Goal: Find specific page/section: Find specific page/section

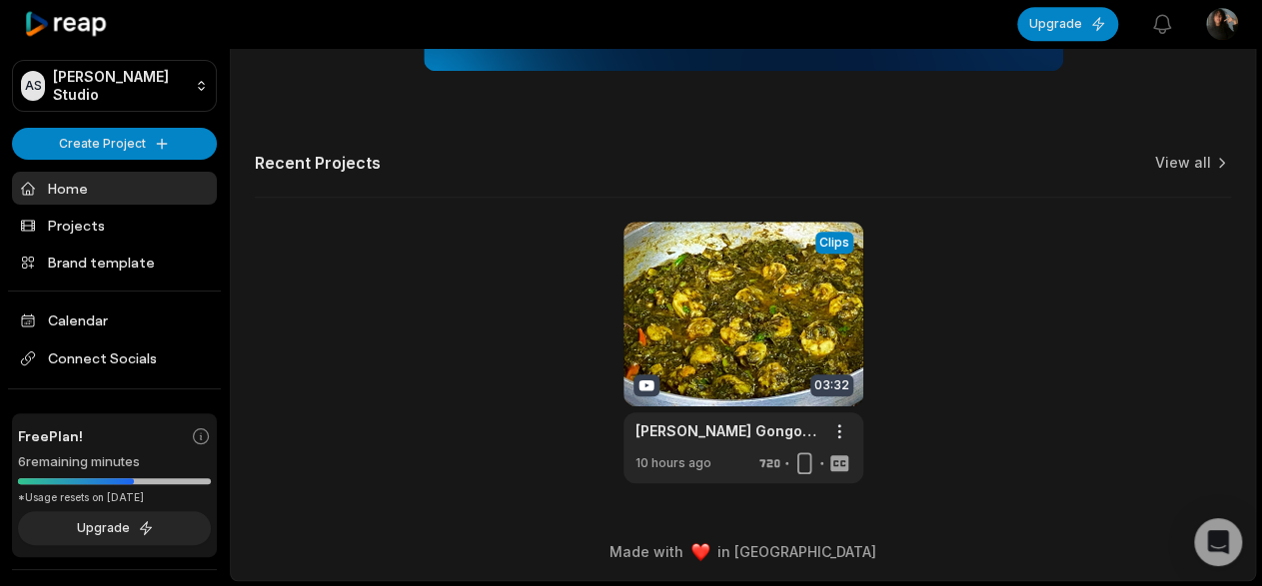
scroll to position [544, 0]
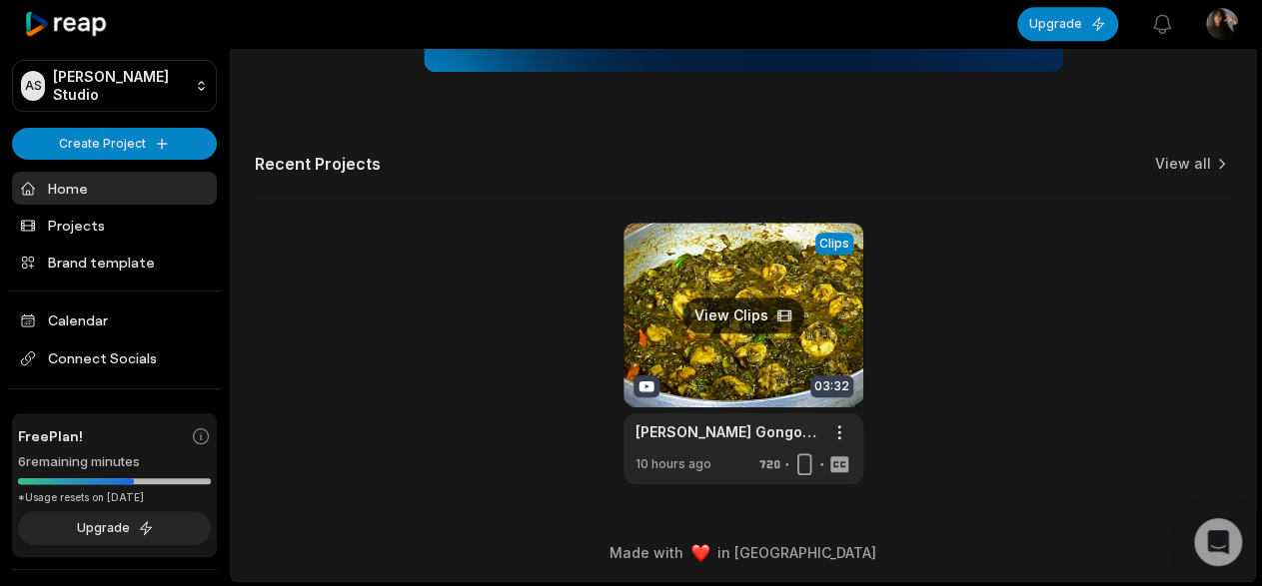
click at [729, 304] on link at bounding box center [743, 354] width 240 height 262
click at [741, 320] on link at bounding box center [743, 354] width 240 height 262
click at [789, 268] on link at bounding box center [743, 354] width 240 height 262
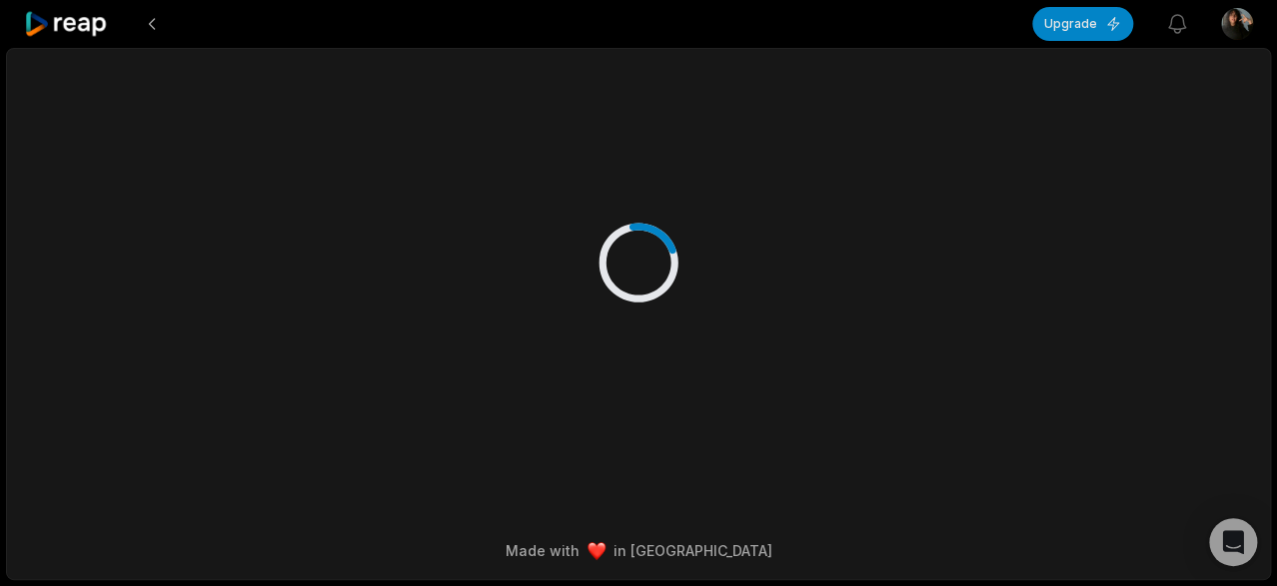
click at [710, 345] on div at bounding box center [638, 242] width 967 height 387
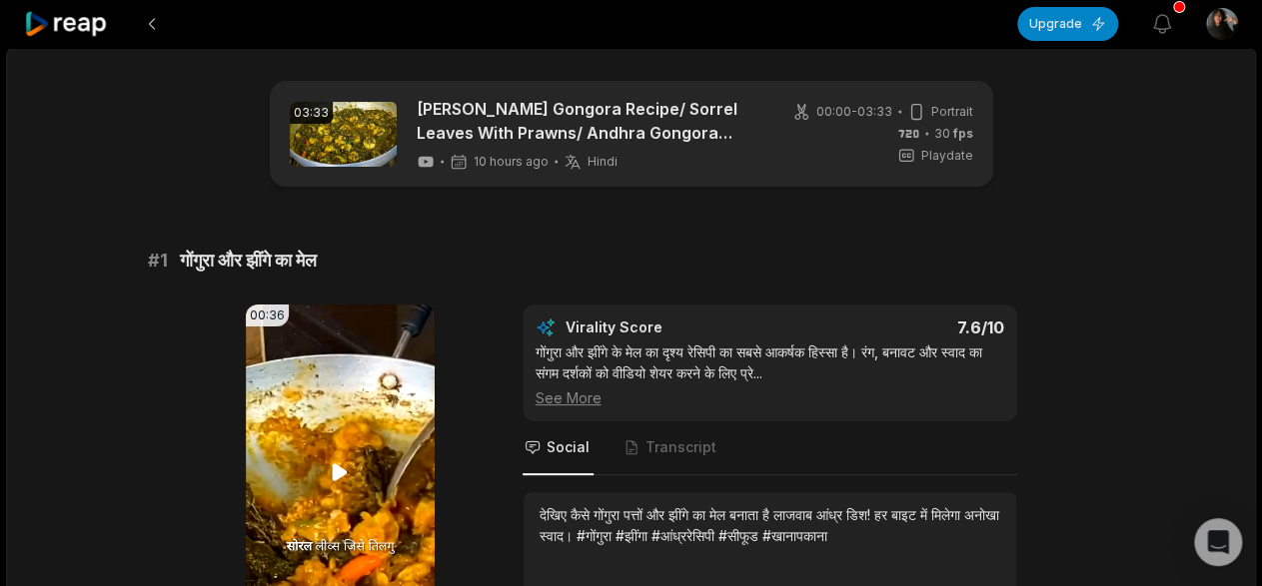
scroll to position [28, 0]
